Goal: Task Accomplishment & Management: Complete application form

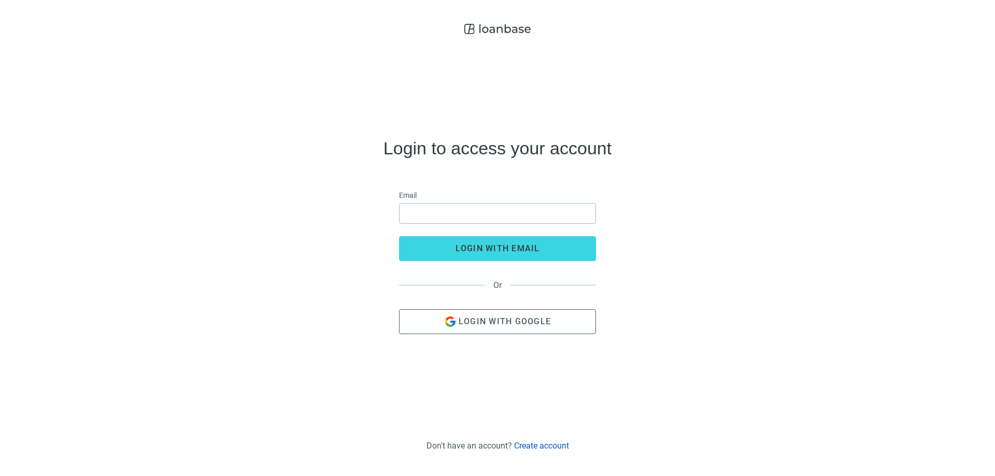
click at [525, 446] on link "Create account" at bounding box center [541, 446] width 55 height 10
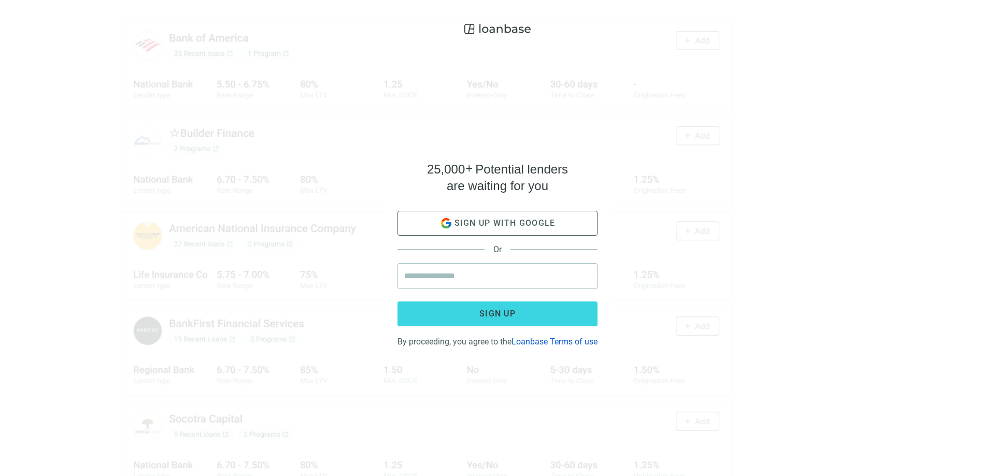
click at [408, 405] on div "25,000 + Potential lenders are waiting for you Sign up with google Or Sign up B…" at bounding box center [497, 253] width 229 height 429
click at [290, 285] on div "25,000 + Potential lenders are waiting for you Sign up with google Or Sign up B…" at bounding box center [497, 238] width 995 height 476
click at [431, 306] on button "Sign up" at bounding box center [498, 314] width 200 height 25
